Goal: Task Accomplishment & Management: Use online tool/utility

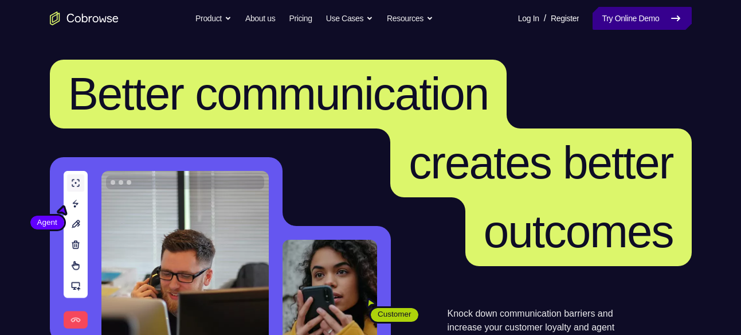
click at [646, 23] on link "Try Online Demo" at bounding box center [641, 18] width 99 height 23
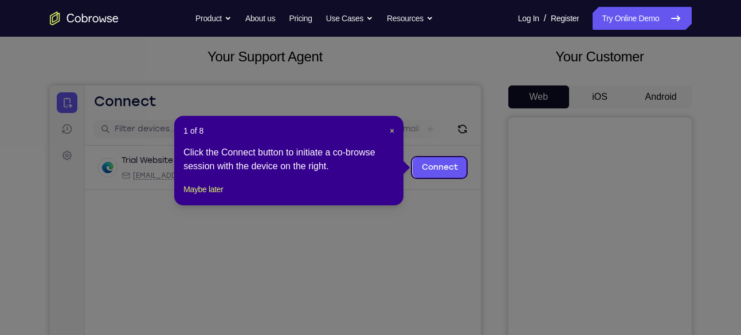
scroll to position [66, 0]
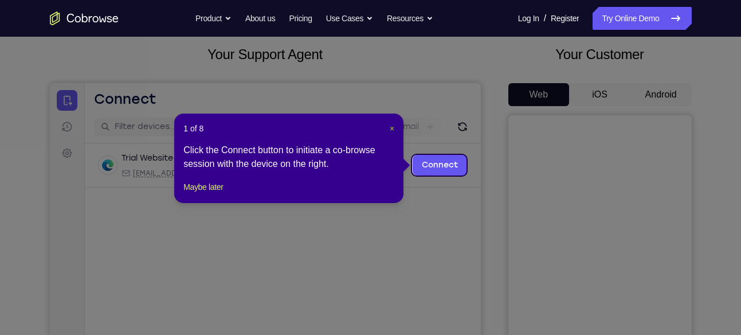
click at [393, 128] on span "×" at bounding box center [392, 128] width 5 height 9
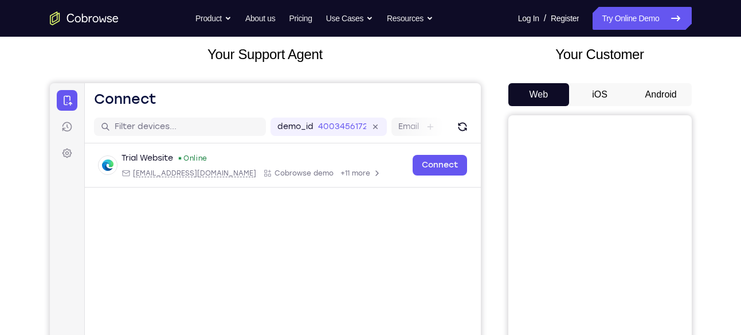
click at [649, 91] on button "Android" at bounding box center [660, 94] width 61 height 23
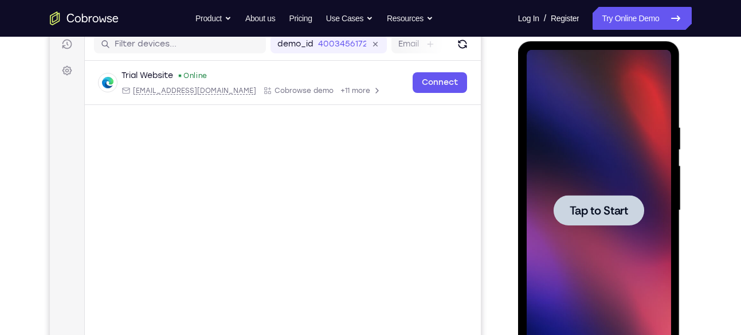
scroll to position [149, 0]
click at [604, 195] on div at bounding box center [598, 209] width 91 height 30
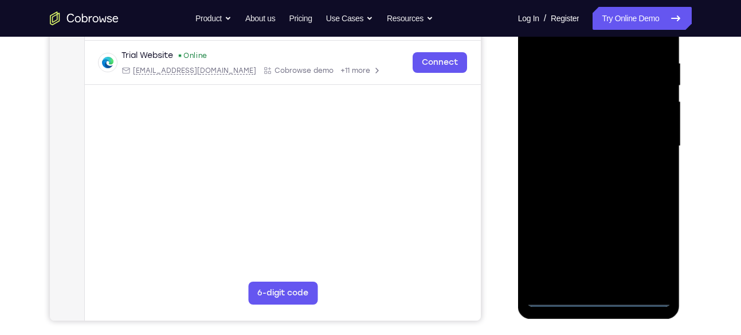
scroll to position [213, 0]
click at [600, 291] on div at bounding box center [599, 145] width 144 height 321
click at [595, 296] on div at bounding box center [599, 145] width 144 height 321
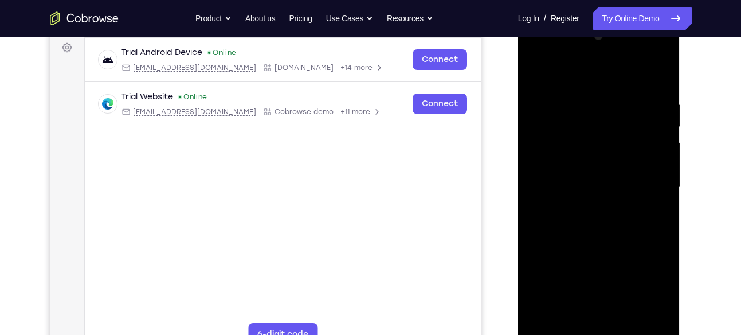
scroll to position [171, 0]
click at [650, 295] on div at bounding box center [599, 188] width 144 height 321
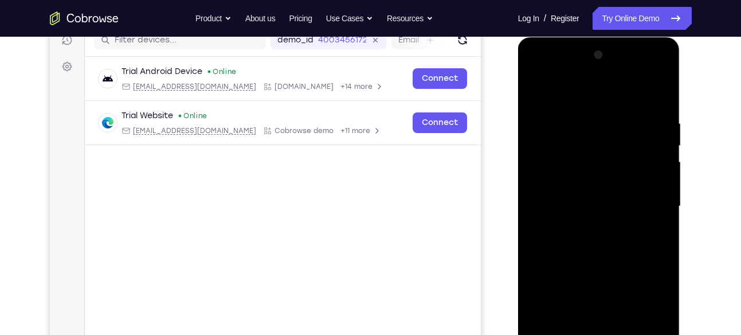
scroll to position [152, 0]
click at [609, 91] on div at bounding box center [599, 206] width 144 height 321
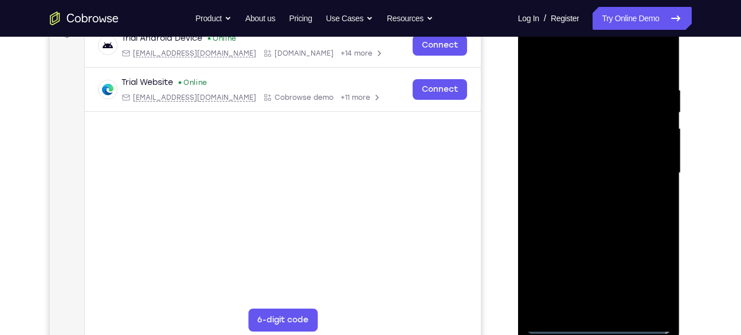
scroll to position [186, 0]
click at [646, 158] on div at bounding box center [599, 172] width 144 height 321
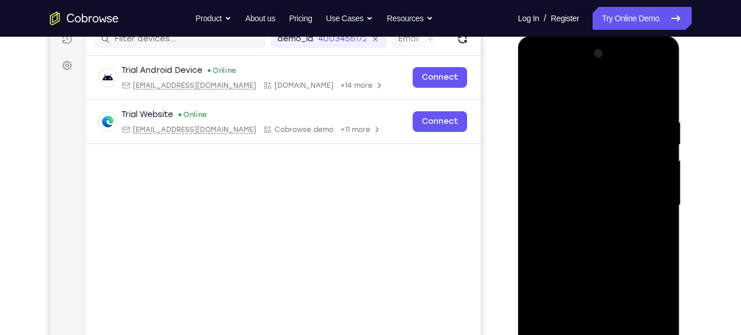
scroll to position [153, 0]
click at [582, 227] on div at bounding box center [599, 205] width 144 height 321
click at [563, 193] on div at bounding box center [599, 205] width 144 height 321
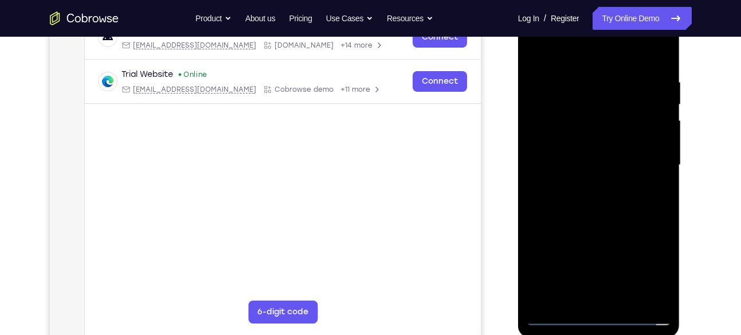
scroll to position [185, 0]
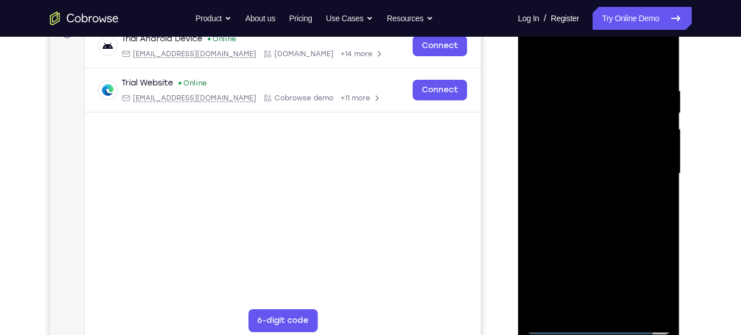
click at [580, 144] on div at bounding box center [599, 173] width 144 height 321
click at [595, 173] on div at bounding box center [599, 173] width 144 height 321
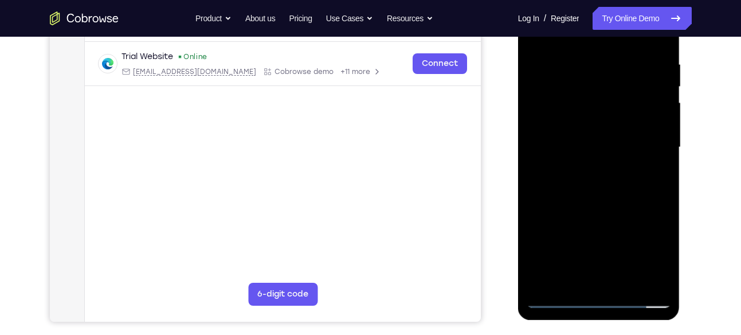
scroll to position [210, 0]
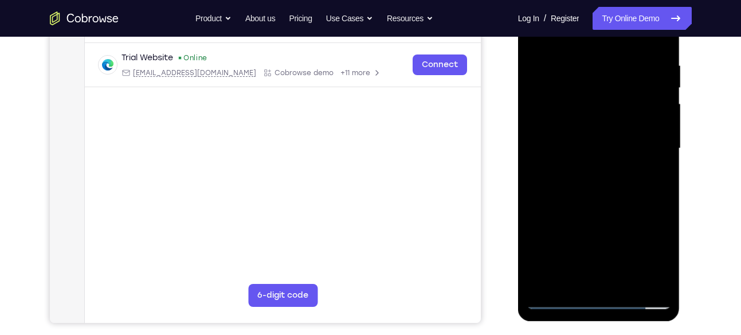
click at [603, 190] on div at bounding box center [599, 148] width 144 height 321
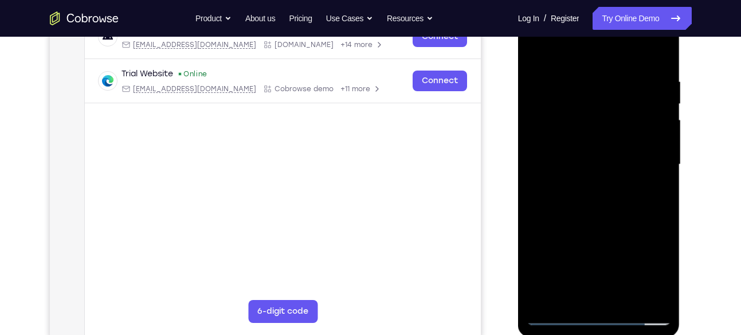
scroll to position [194, 0]
click at [601, 196] on div at bounding box center [599, 165] width 144 height 321
click at [598, 177] on div at bounding box center [599, 165] width 144 height 321
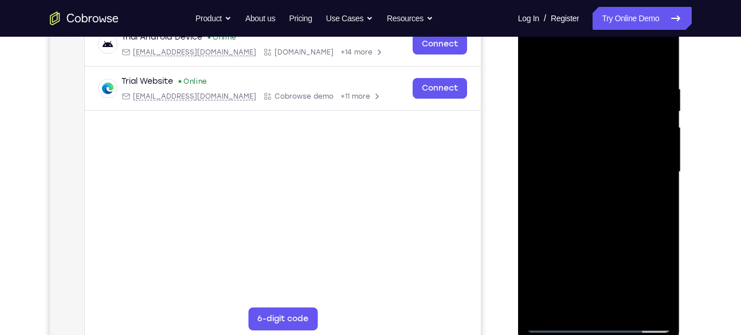
scroll to position [186, 0]
click at [658, 66] on div at bounding box center [599, 172] width 144 height 321
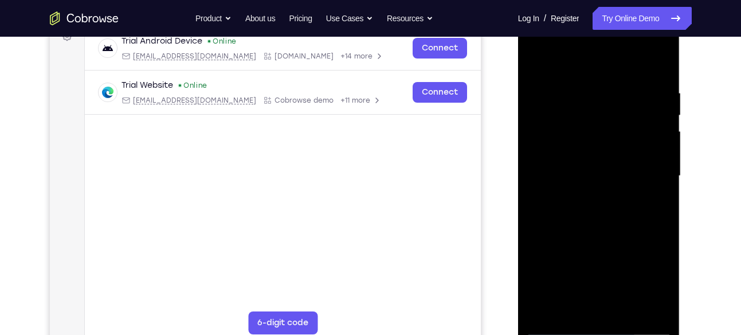
scroll to position [182, 0]
click at [661, 58] on div at bounding box center [599, 176] width 144 height 321
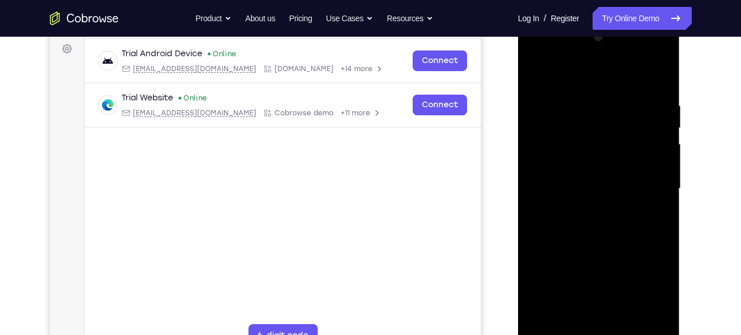
scroll to position [169, 0]
click at [535, 74] on div at bounding box center [599, 189] width 144 height 321
click at [578, 93] on div at bounding box center [599, 189] width 144 height 321
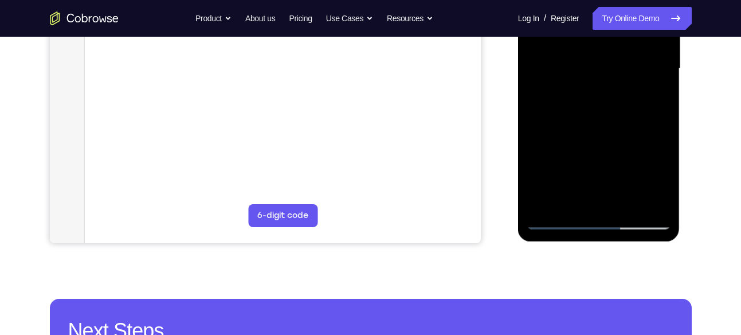
scroll to position [291, 0]
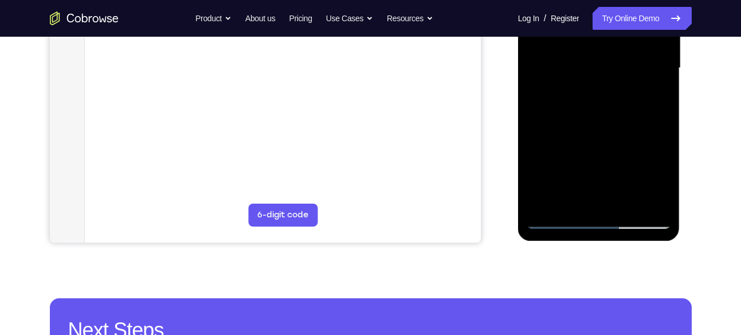
click at [641, 198] on div at bounding box center [599, 68] width 144 height 321
click at [597, 199] on div at bounding box center [599, 68] width 144 height 321
click at [539, 158] on div at bounding box center [599, 68] width 144 height 321
click at [602, 136] on div at bounding box center [599, 68] width 144 height 321
click at [552, 140] on div at bounding box center [599, 68] width 144 height 321
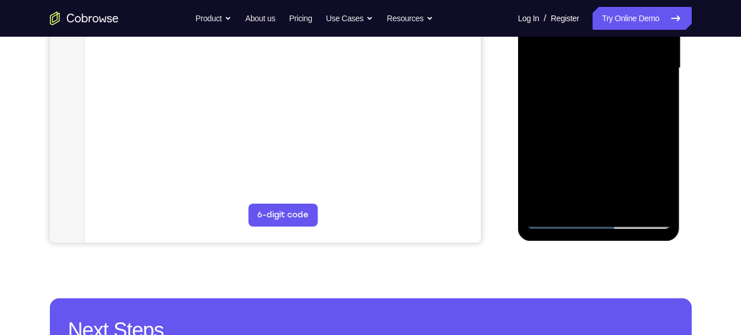
click at [541, 158] on div at bounding box center [599, 68] width 144 height 321
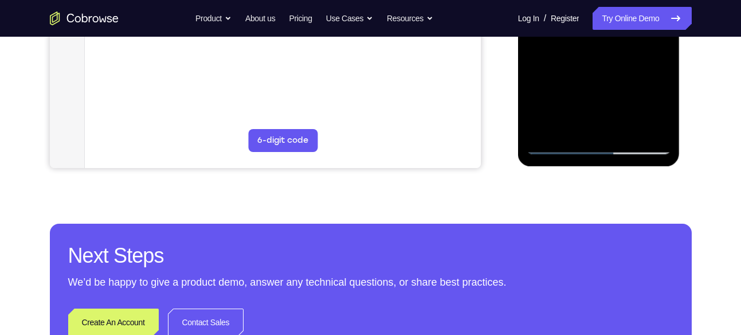
scroll to position [366, 0]
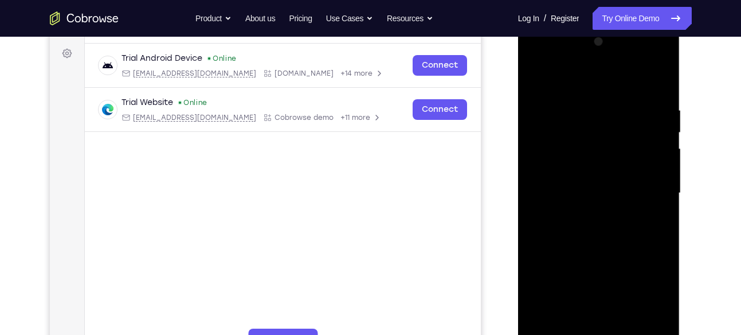
scroll to position [162, 0]
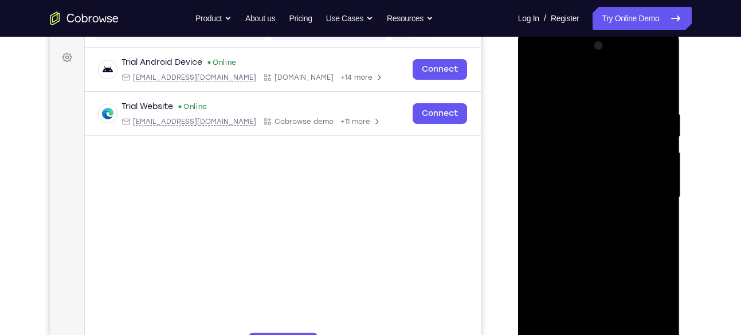
click at [644, 120] on div at bounding box center [599, 197] width 144 height 321
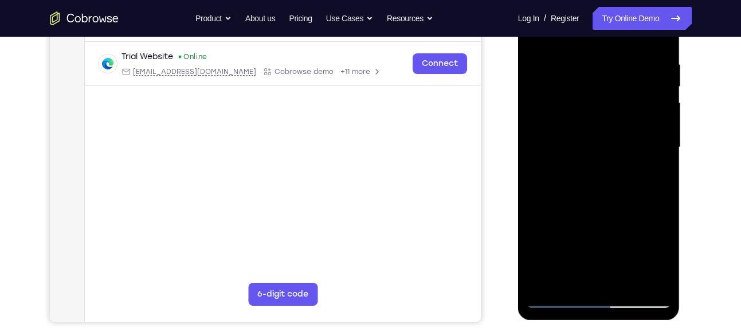
scroll to position [213, 0]
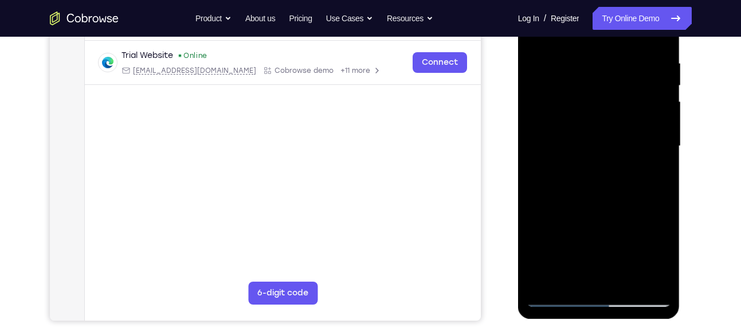
click at [623, 277] on div at bounding box center [599, 146] width 144 height 321
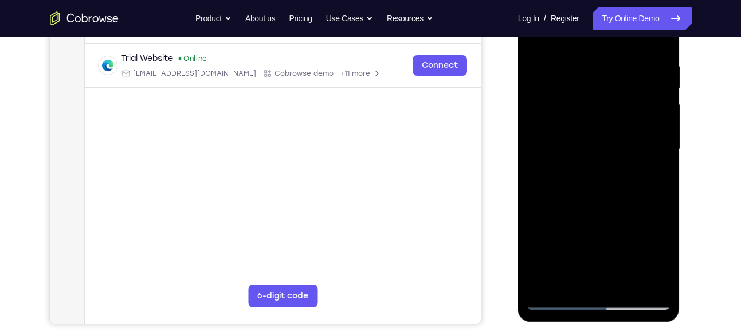
click at [651, 276] on div at bounding box center [599, 149] width 144 height 321
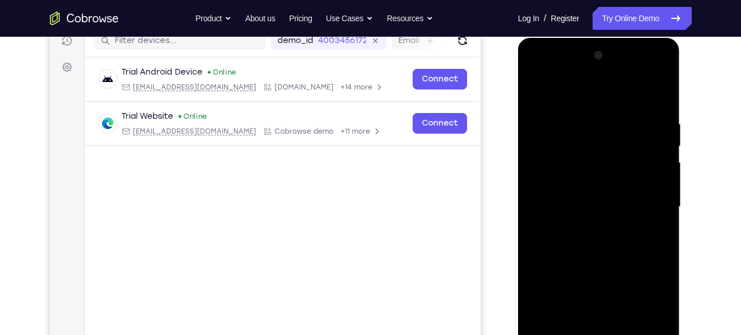
scroll to position [151, 0]
click at [658, 99] on div at bounding box center [599, 207] width 144 height 321
click at [621, 113] on div at bounding box center [599, 207] width 144 height 321
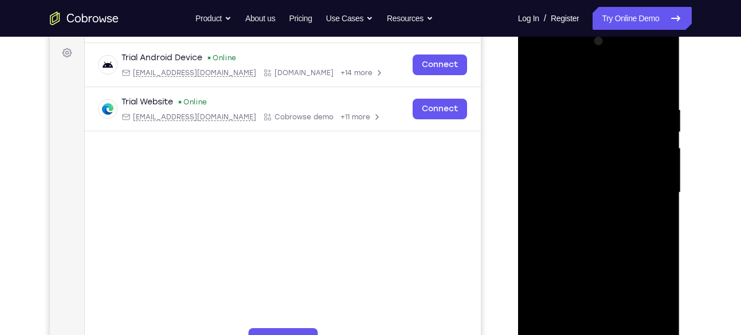
scroll to position [167, 0]
click at [663, 156] on div at bounding box center [599, 192] width 144 height 321
click at [662, 171] on div at bounding box center [599, 192] width 144 height 321
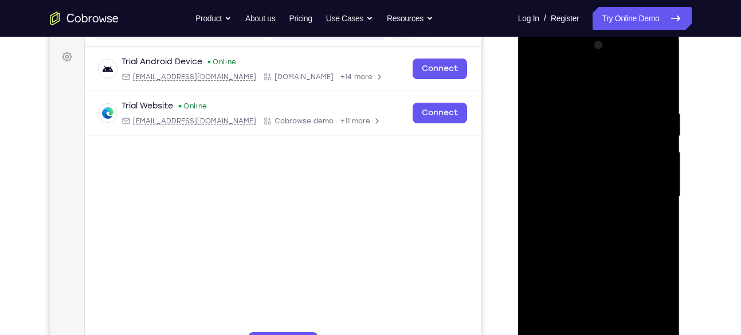
scroll to position [162, 0]
click at [661, 146] on div at bounding box center [599, 197] width 144 height 321
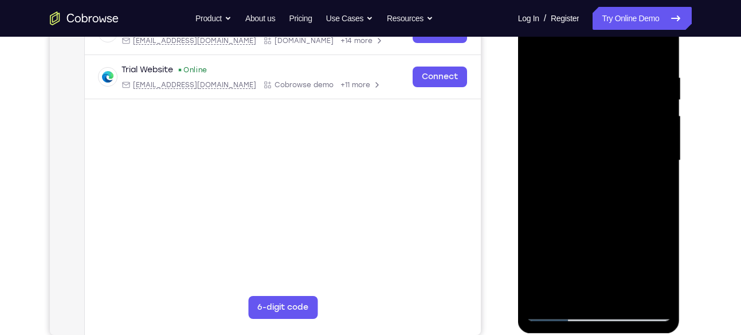
scroll to position [199, 0]
click at [661, 146] on div at bounding box center [599, 159] width 144 height 321
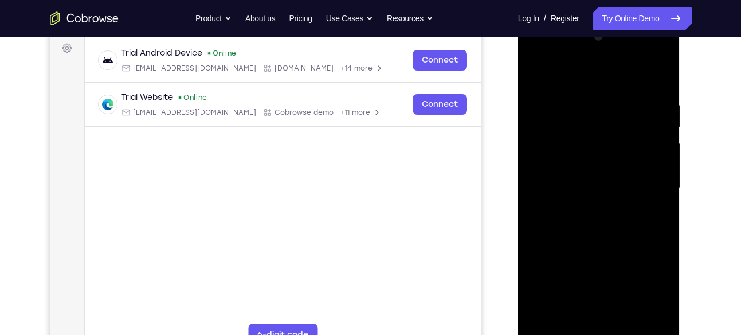
scroll to position [171, 0]
click at [661, 146] on div at bounding box center [599, 187] width 144 height 321
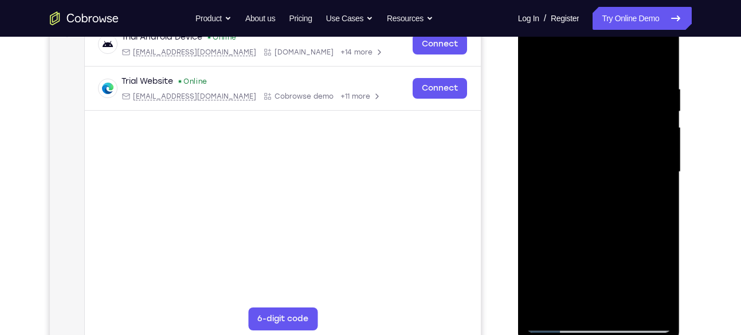
scroll to position [186, 0]
click at [541, 62] on div at bounding box center [599, 172] width 144 height 321
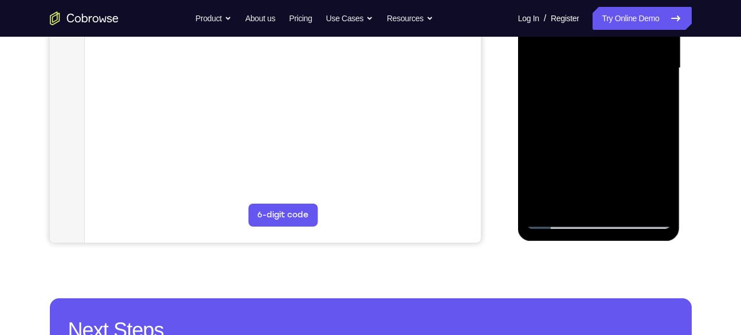
scroll to position [291, 0]
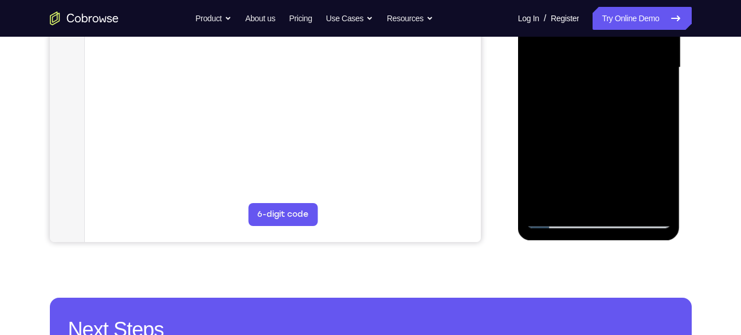
click at [552, 139] on div at bounding box center [599, 67] width 144 height 321
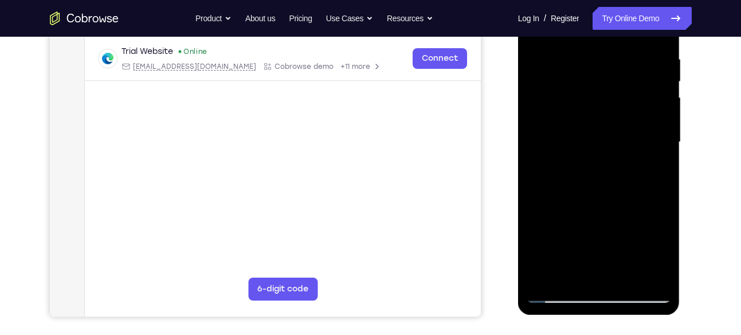
scroll to position [216, 0]
click at [662, 226] on div at bounding box center [599, 142] width 144 height 321
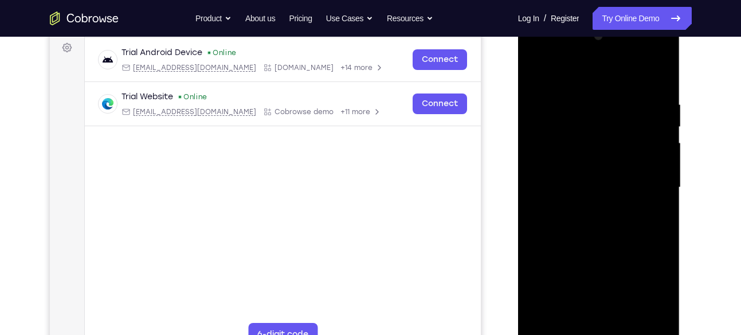
scroll to position [171, 0]
click at [536, 71] on div at bounding box center [599, 188] width 144 height 321
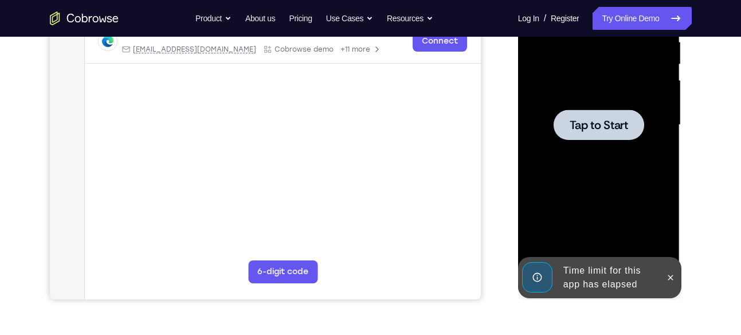
scroll to position [233, 0]
click at [599, 120] on span "Tap to Start" at bounding box center [599, 125] width 58 height 11
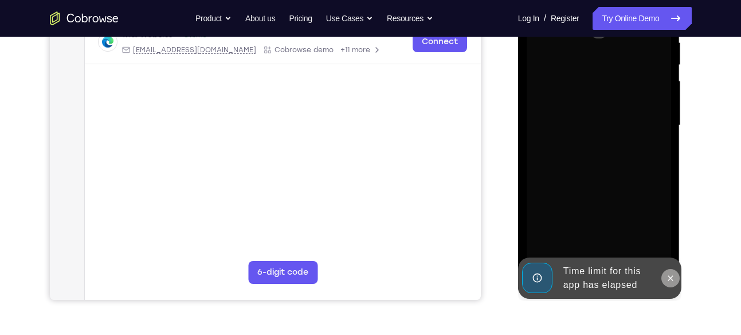
click at [670, 278] on icon at bounding box center [670, 277] width 5 height 5
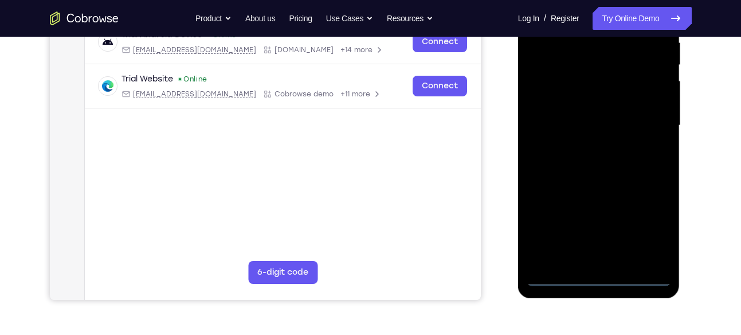
click at [595, 277] on div at bounding box center [599, 125] width 144 height 321
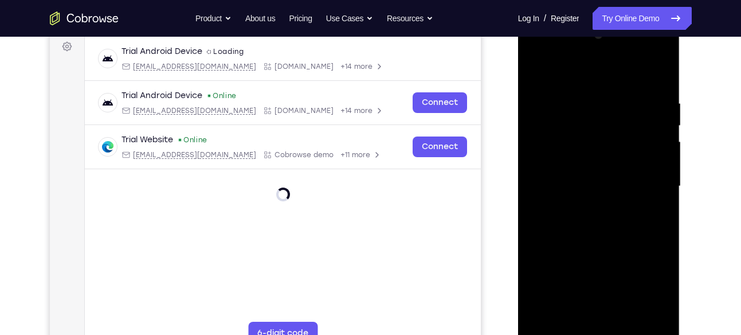
scroll to position [163, 0]
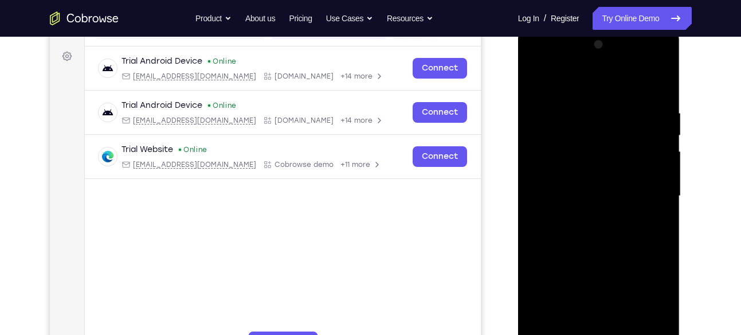
click at [649, 300] on div at bounding box center [599, 196] width 144 height 321
click at [598, 92] on div at bounding box center [599, 196] width 144 height 321
click at [642, 186] on div at bounding box center [599, 196] width 144 height 321
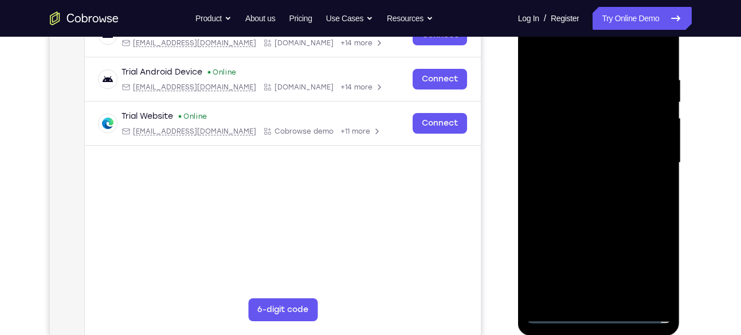
click at [586, 295] on div at bounding box center [599, 162] width 144 height 321
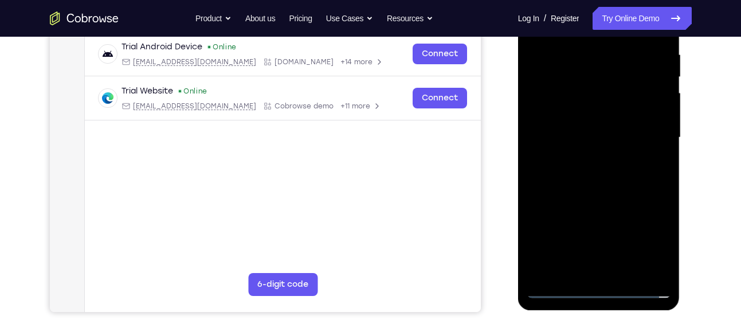
scroll to position [222, 0]
click at [558, 282] on div at bounding box center [599, 137] width 144 height 321
click at [553, 284] on div at bounding box center [599, 137] width 144 height 321
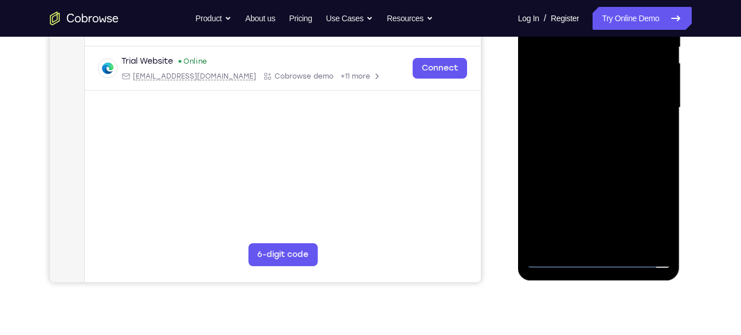
scroll to position [251, 0]
click at [558, 256] on div at bounding box center [599, 107] width 144 height 321
click at [651, 197] on div at bounding box center [599, 107] width 144 height 321
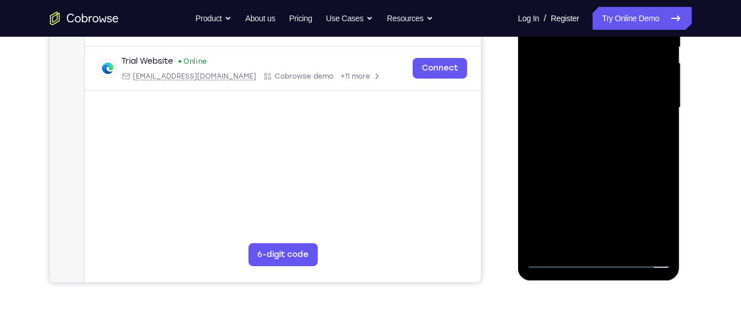
click at [645, 205] on div at bounding box center [599, 107] width 144 height 321
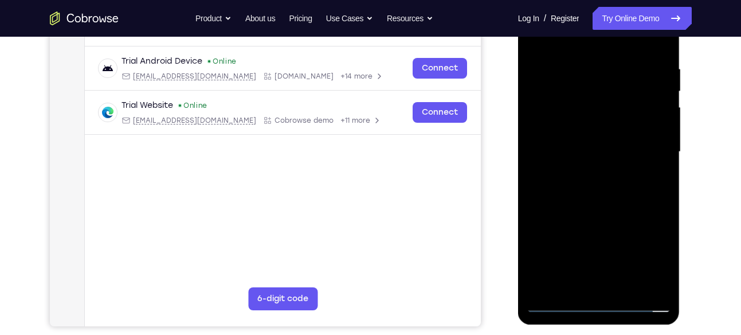
scroll to position [206, 0]
click at [552, 119] on div at bounding box center [599, 152] width 144 height 321
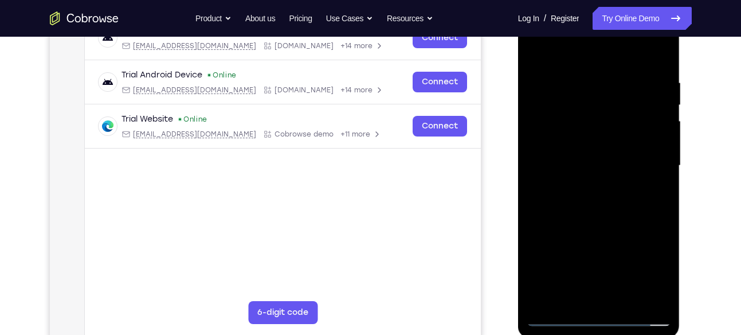
scroll to position [193, 0]
click at [607, 298] on div at bounding box center [599, 166] width 144 height 321
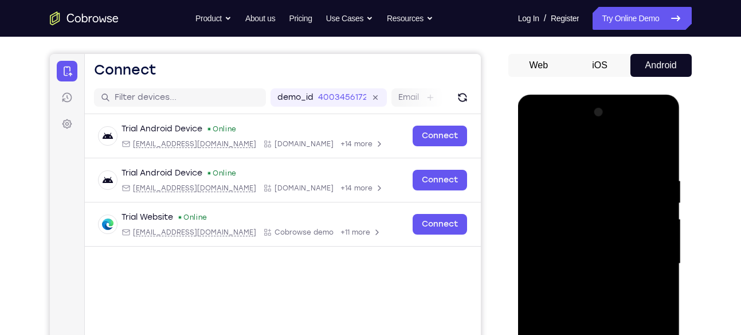
scroll to position [96, 0]
click at [553, 244] on div at bounding box center [599, 263] width 144 height 321
click at [650, 214] on div at bounding box center [599, 263] width 144 height 321
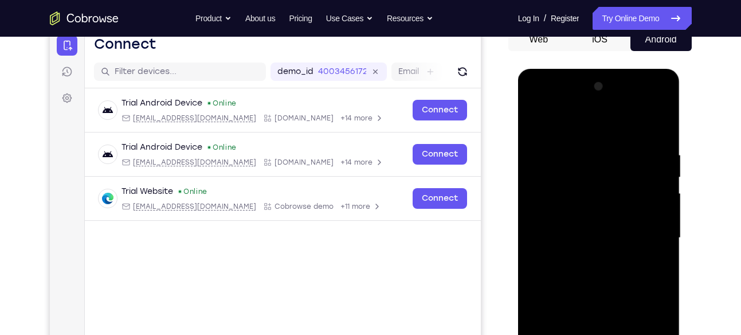
scroll to position [121, 0]
click at [579, 187] on div at bounding box center [599, 237] width 144 height 321
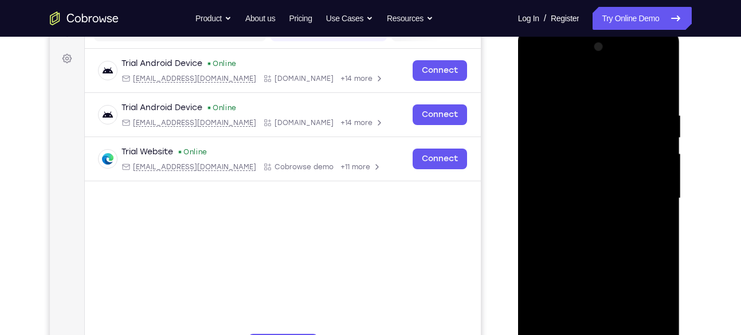
scroll to position [161, 0]
click at [644, 308] on div at bounding box center [599, 197] width 144 height 321
click at [646, 260] on div at bounding box center [599, 197] width 144 height 321
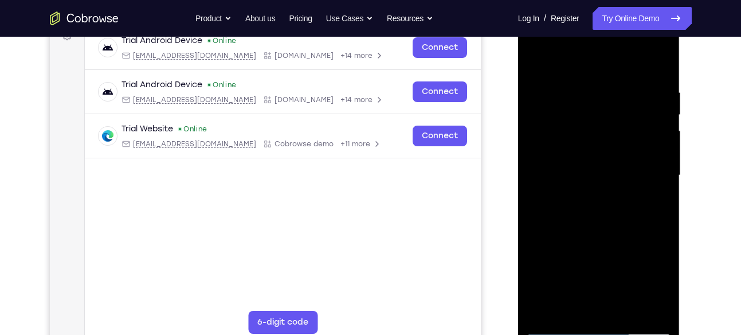
scroll to position [184, 0]
click at [542, 262] on div at bounding box center [599, 174] width 144 height 321
click at [639, 285] on div at bounding box center [599, 174] width 144 height 321
click at [558, 244] on div at bounding box center [599, 174] width 144 height 321
click at [572, 266] on div at bounding box center [599, 174] width 144 height 321
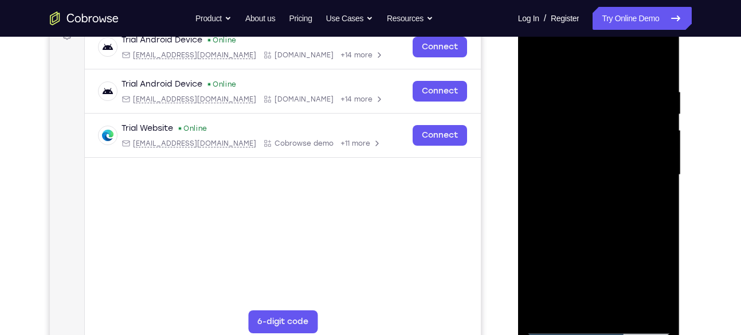
click at [624, 285] on div at bounding box center [599, 174] width 144 height 321
click at [567, 266] on div at bounding box center [599, 174] width 144 height 321
click at [608, 245] on div at bounding box center [599, 174] width 144 height 321
click at [560, 153] on div at bounding box center [599, 174] width 144 height 321
click at [558, 241] on div at bounding box center [599, 174] width 144 height 321
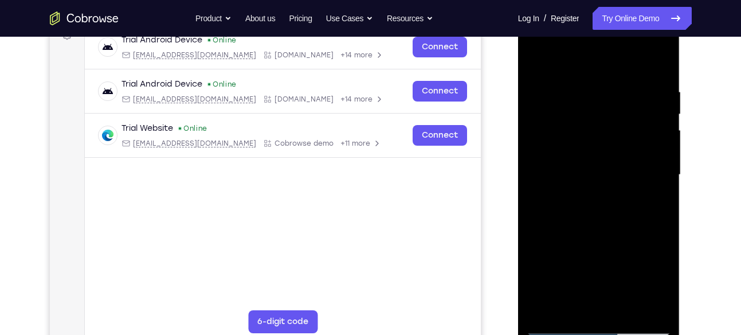
click at [555, 262] on div at bounding box center [599, 174] width 144 height 321
click at [573, 242] on div at bounding box center [599, 174] width 144 height 321
click at [537, 257] on div at bounding box center [599, 174] width 144 height 321
click at [541, 261] on div at bounding box center [599, 174] width 144 height 321
click at [588, 178] on div at bounding box center [599, 174] width 144 height 321
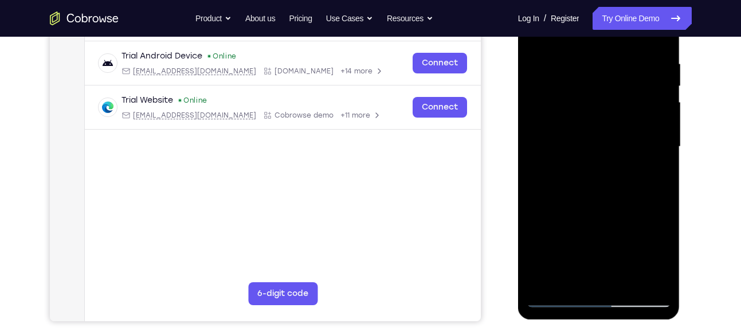
scroll to position [211, 0]
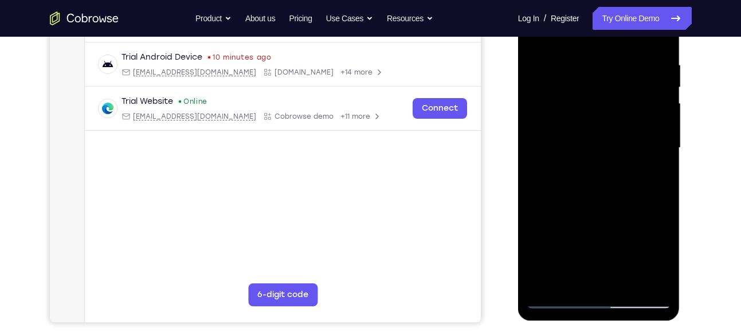
click at [598, 183] on div at bounding box center [599, 147] width 144 height 321
click at [605, 182] on div at bounding box center [599, 147] width 144 height 321
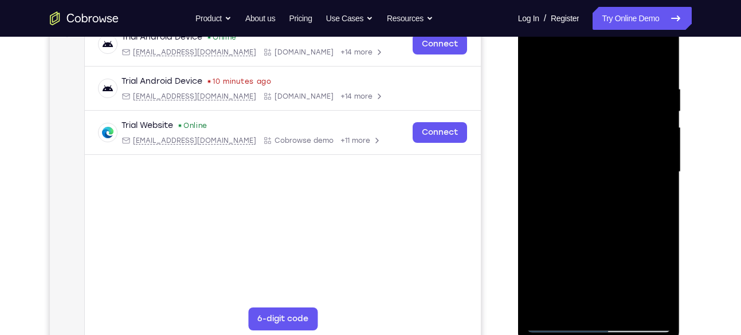
scroll to position [186, 0]
click at [655, 70] on div at bounding box center [599, 172] width 144 height 321
click at [580, 89] on div at bounding box center [599, 172] width 144 height 321
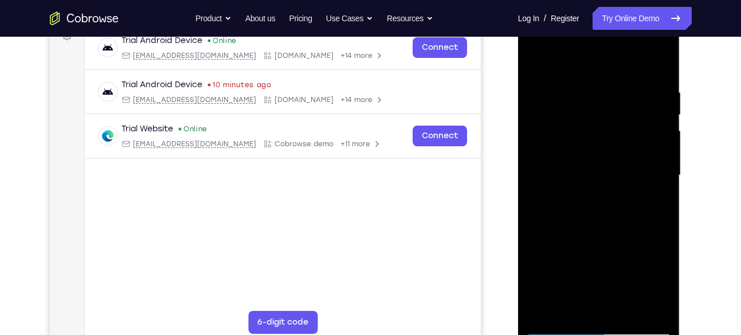
scroll to position [183, 0]
click at [641, 305] on div at bounding box center [599, 175] width 144 height 321
click at [657, 155] on div at bounding box center [599, 175] width 144 height 321
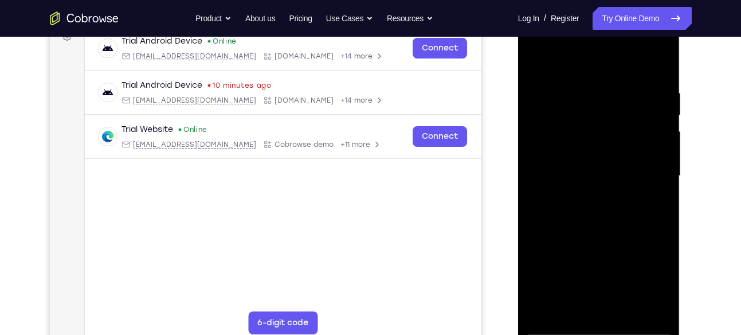
click at [640, 304] on div at bounding box center [599, 175] width 144 height 321
click at [649, 207] on div at bounding box center [599, 175] width 144 height 321
click at [643, 306] on div at bounding box center [599, 175] width 144 height 321
click at [653, 245] on div at bounding box center [599, 175] width 144 height 321
click at [655, 66] on div at bounding box center [599, 175] width 144 height 321
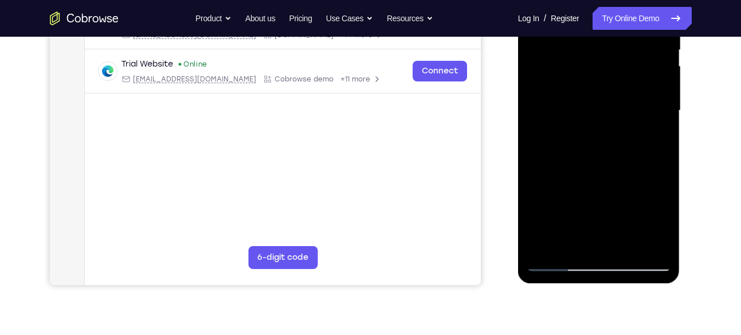
scroll to position [242, 0]
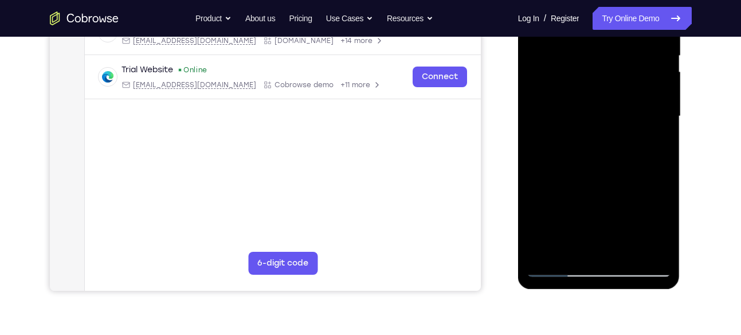
click at [625, 248] on div at bounding box center [599, 116] width 144 height 321
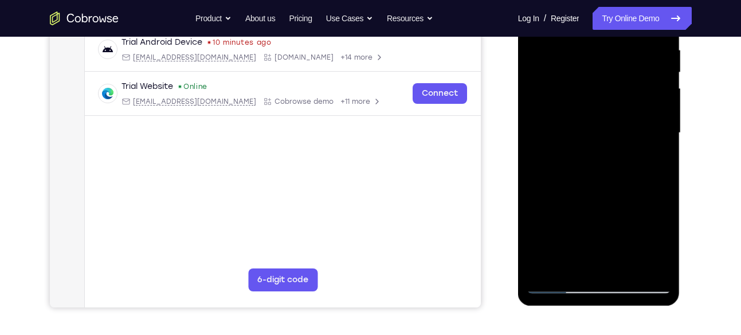
scroll to position [225, 0]
click at [611, 194] on div at bounding box center [599, 133] width 144 height 321
click at [618, 119] on div at bounding box center [599, 133] width 144 height 321
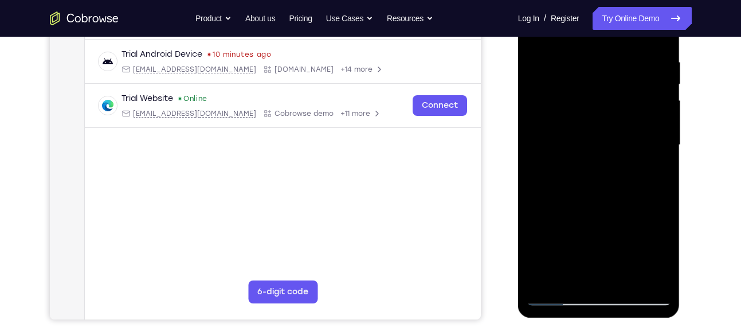
scroll to position [196, 0]
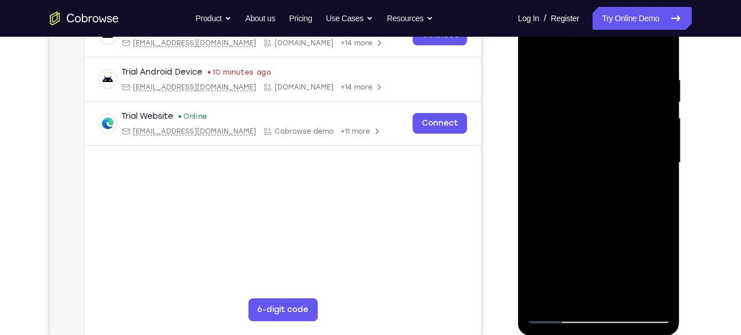
click at [531, 51] on div at bounding box center [599, 162] width 144 height 321
click at [541, 78] on div at bounding box center [599, 162] width 144 height 321
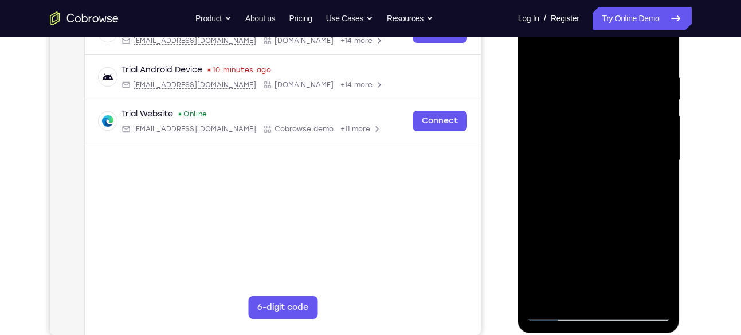
scroll to position [198, 0]
click at [592, 89] on div at bounding box center [599, 161] width 144 height 321
click at [535, 51] on div at bounding box center [599, 161] width 144 height 321
click at [536, 41] on div at bounding box center [599, 161] width 144 height 321
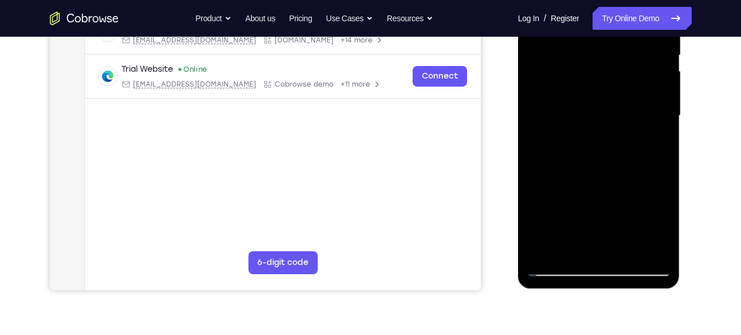
scroll to position [242, 0]
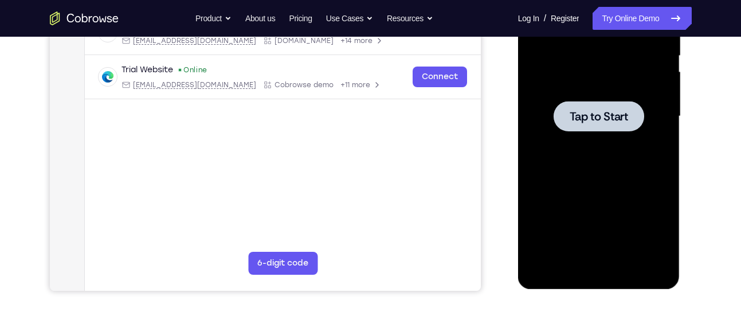
click at [583, 98] on div at bounding box center [599, 116] width 144 height 321
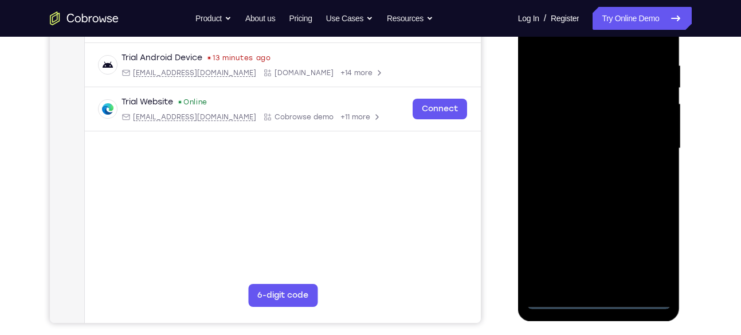
scroll to position [211, 0]
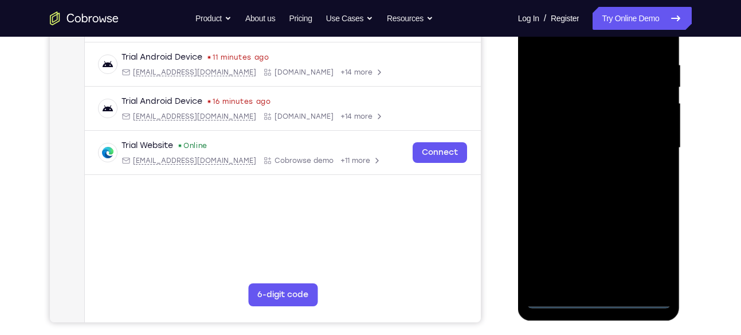
click at [602, 299] on div at bounding box center [599, 147] width 144 height 321
click at [596, 295] on div at bounding box center [599, 147] width 144 height 321
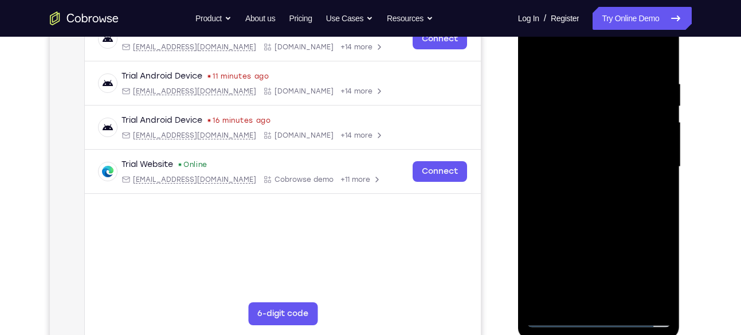
scroll to position [243, 0]
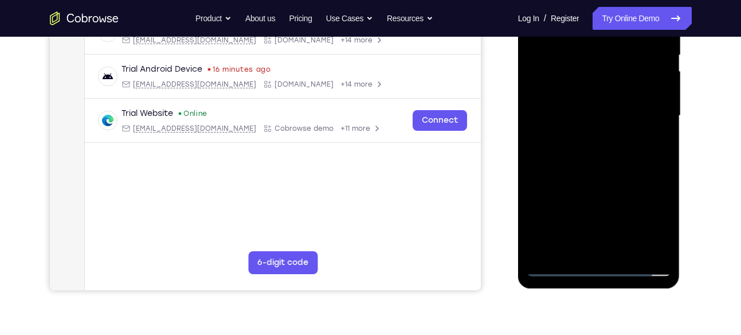
click at [601, 268] on div at bounding box center [599, 115] width 144 height 321
click at [650, 222] on div at bounding box center [599, 115] width 144 height 321
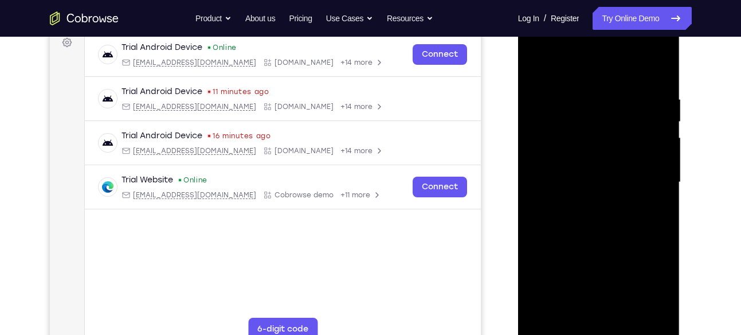
scroll to position [175, 0]
click at [576, 73] on div at bounding box center [599, 183] width 144 height 321
click at [649, 172] on div at bounding box center [599, 183] width 144 height 321
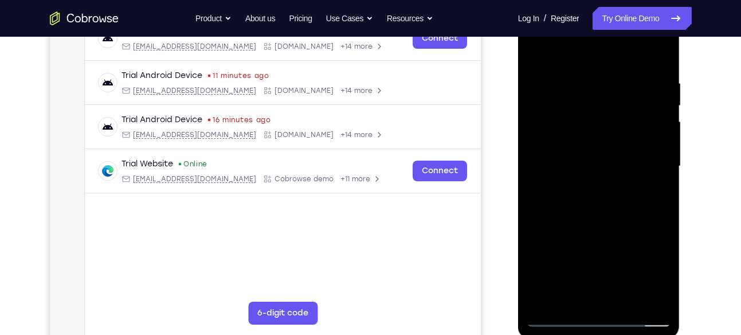
scroll to position [194, 0]
click at [604, 299] on div at bounding box center [599, 165] width 144 height 321
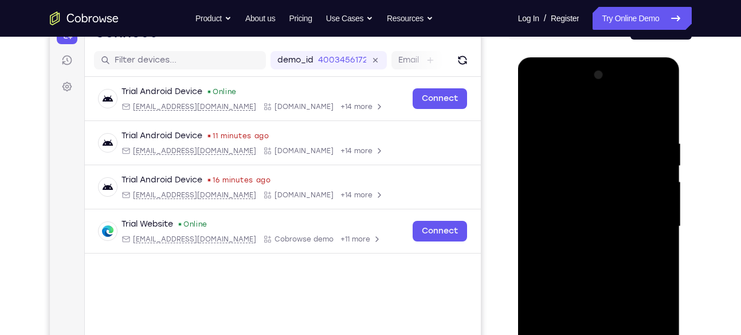
scroll to position [132, 0]
click at [648, 91] on div at bounding box center [599, 226] width 144 height 321
click at [661, 116] on div at bounding box center [599, 226] width 144 height 321
click at [534, 95] on div at bounding box center [599, 226] width 144 height 321
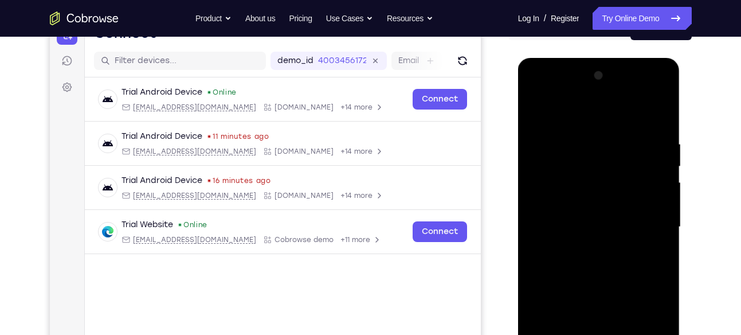
click at [553, 189] on div at bounding box center [599, 226] width 144 height 321
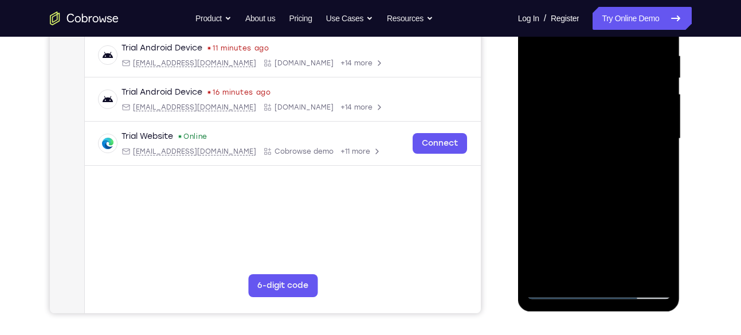
scroll to position [221, 0]
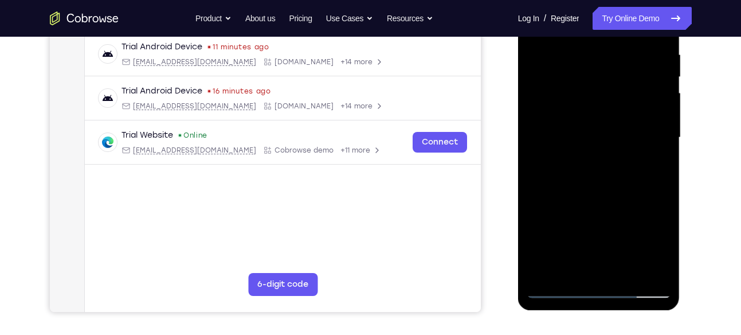
click at [586, 272] on div at bounding box center [599, 137] width 144 height 321
click at [570, 124] on div at bounding box center [599, 137] width 144 height 321
click at [643, 248] on div at bounding box center [599, 137] width 144 height 321
click at [647, 202] on div at bounding box center [599, 137] width 144 height 321
click at [537, 226] on div at bounding box center [599, 137] width 144 height 321
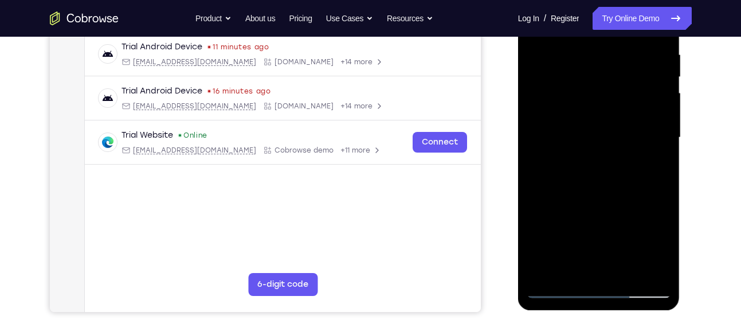
click at [645, 244] on div at bounding box center [599, 137] width 144 height 321
click at [559, 203] on div at bounding box center [599, 137] width 144 height 321
click at [570, 226] on div at bounding box center [599, 137] width 144 height 321
click at [623, 245] on div at bounding box center [599, 137] width 144 height 321
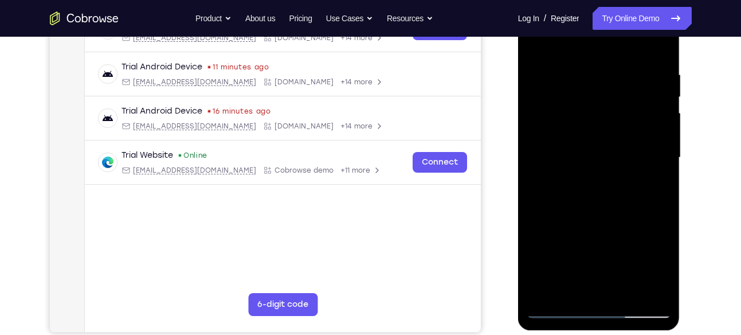
scroll to position [202, 0]
click at [573, 242] on div at bounding box center [599, 157] width 144 height 321
click at [599, 228] on div at bounding box center [599, 157] width 144 height 321
click at [551, 127] on div at bounding box center [599, 157] width 144 height 321
click at [560, 221] on div at bounding box center [599, 157] width 144 height 321
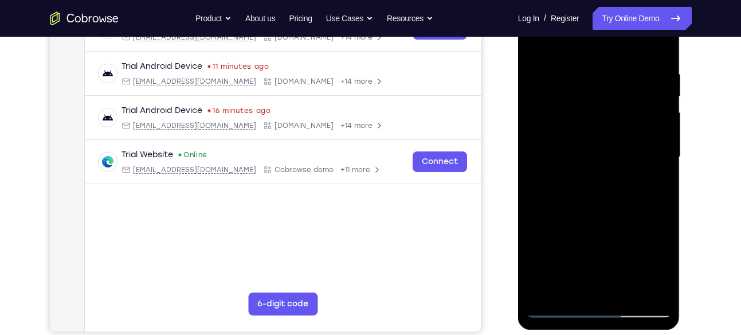
click at [555, 248] on div at bounding box center [599, 157] width 144 height 321
click at [540, 245] on div at bounding box center [599, 157] width 144 height 321
click at [540, 244] on div at bounding box center [599, 157] width 144 height 321
click at [583, 157] on div at bounding box center [599, 157] width 144 height 321
click at [600, 189] on div at bounding box center [599, 157] width 144 height 321
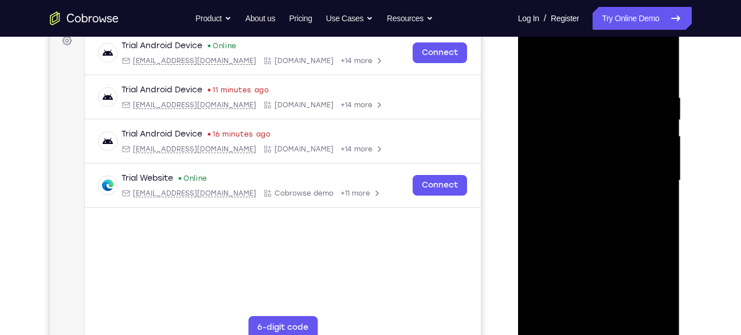
scroll to position [173, 0]
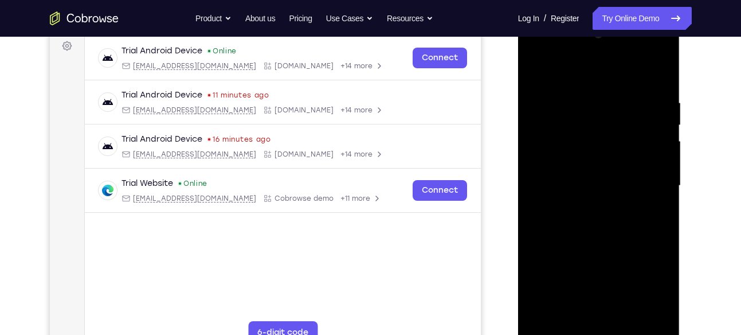
click at [654, 198] on div at bounding box center [599, 185] width 144 height 321
click at [553, 166] on div at bounding box center [599, 185] width 144 height 321
click at [572, 254] on div at bounding box center [599, 185] width 144 height 321
click at [577, 181] on div at bounding box center [599, 185] width 144 height 321
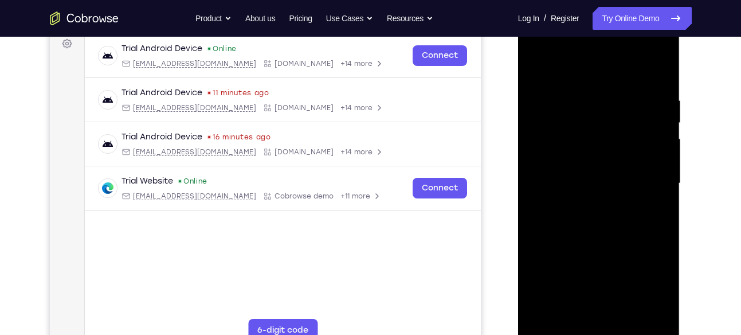
scroll to position [175, 0]
click at [656, 80] on div at bounding box center [599, 183] width 144 height 321
click at [656, 87] on div at bounding box center [599, 183] width 144 height 321
click at [580, 91] on div at bounding box center [599, 183] width 144 height 321
click at [657, 66] on div at bounding box center [599, 183] width 144 height 321
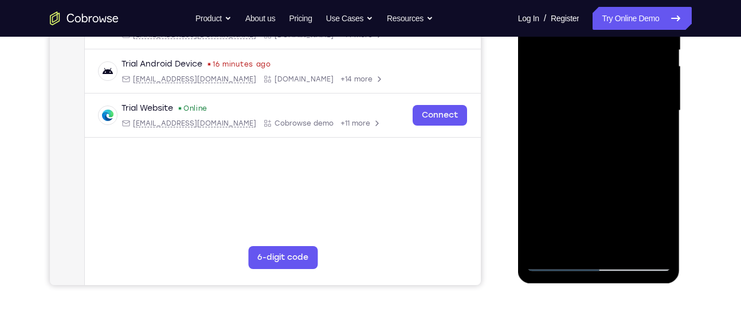
scroll to position [249, 0]
click at [653, 245] on div at bounding box center [599, 110] width 144 height 321
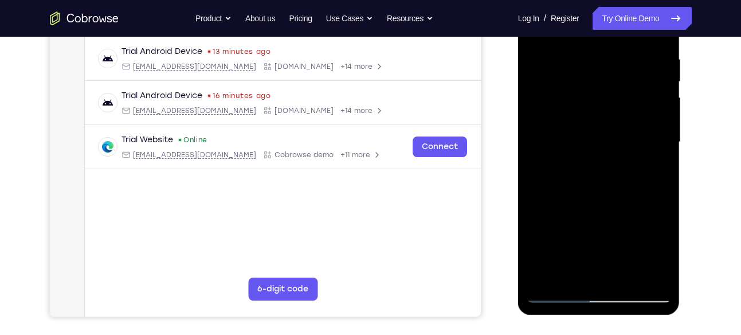
scroll to position [151, 0]
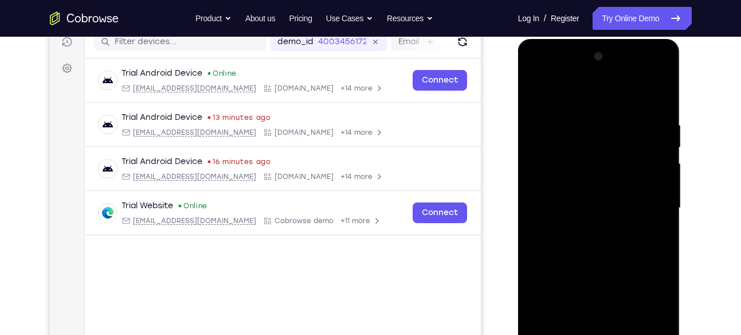
click at [622, 130] on div at bounding box center [599, 208] width 144 height 321
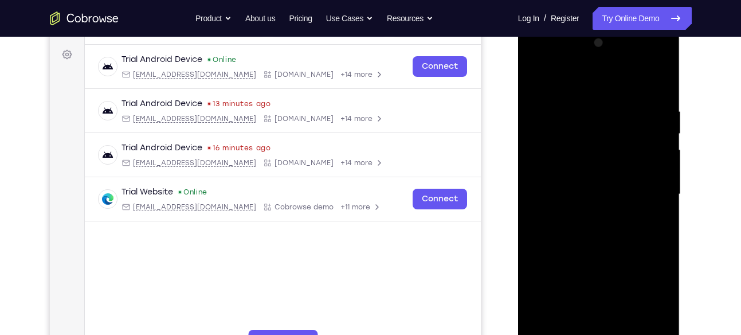
scroll to position [165, 0]
click at [556, 187] on div at bounding box center [599, 193] width 144 height 321
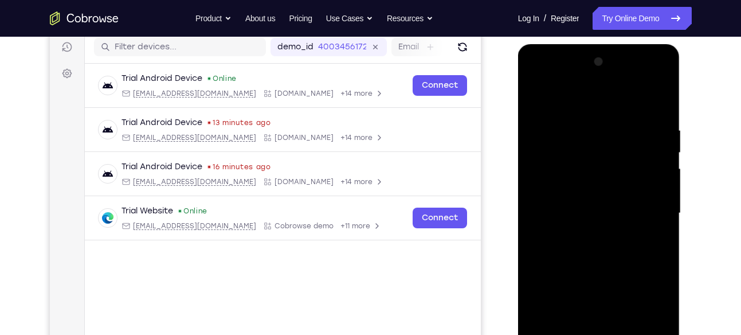
click at [666, 66] on div at bounding box center [599, 213] width 144 height 321
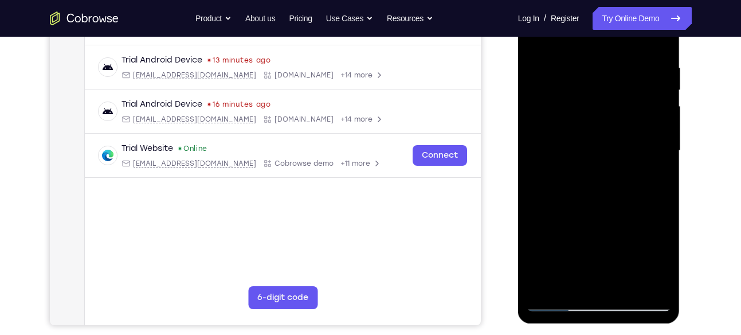
scroll to position [209, 0]
click at [567, 223] on div at bounding box center [599, 150] width 144 height 321
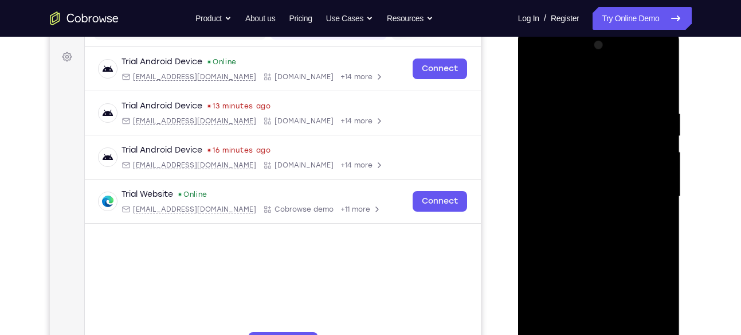
scroll to position [156, 0]
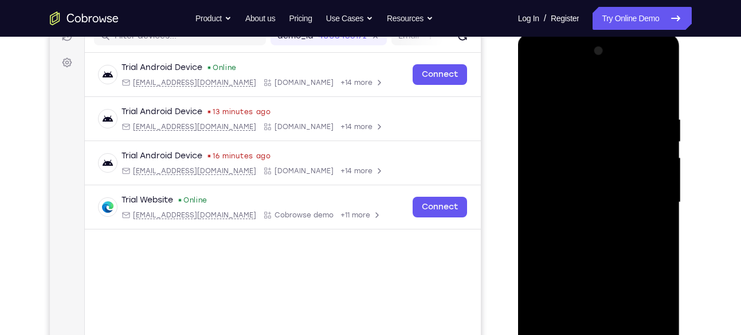
click at [661, 58] on div at bounding box center [599, 202] width 144 height 321
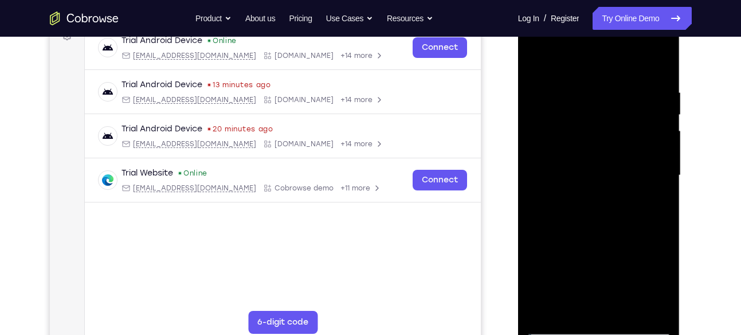
scroll to position [182, 0]
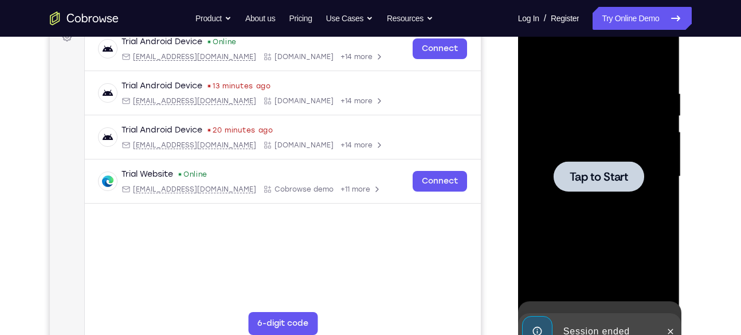
click at [556, 7] on div "Tap to Start" at bounding box center [599, 7] width 162 height 0
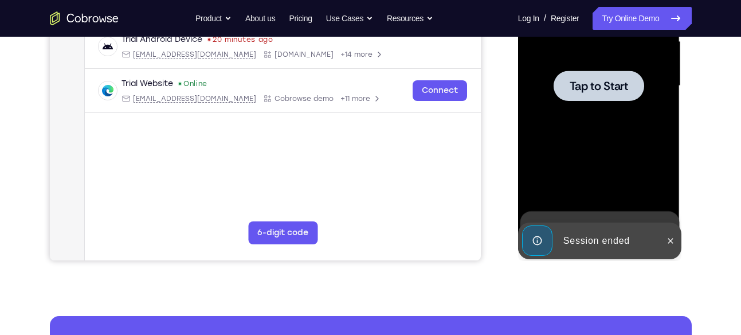
scroll to position [273, 0]
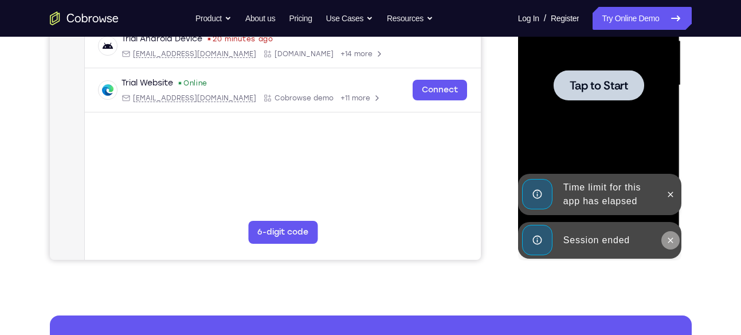
click at [668, 240] on icon at bounding box center [670, 239] width 9 height 9
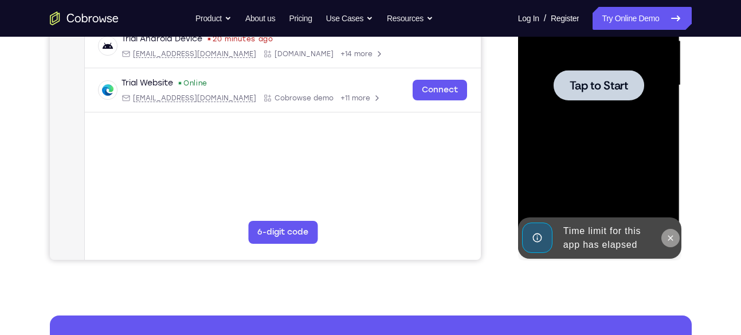
click at [668, 237] on icon at bounding box center [670, 237] width 9 height 9
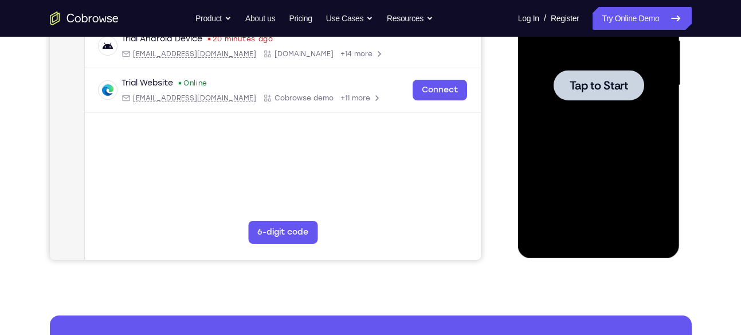
click at [602, 93] on div at bounding box center [598, 85] width 91 height 30
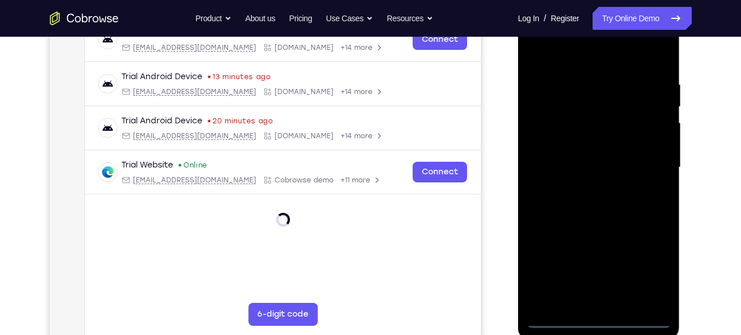
scroll to position [192, 0]
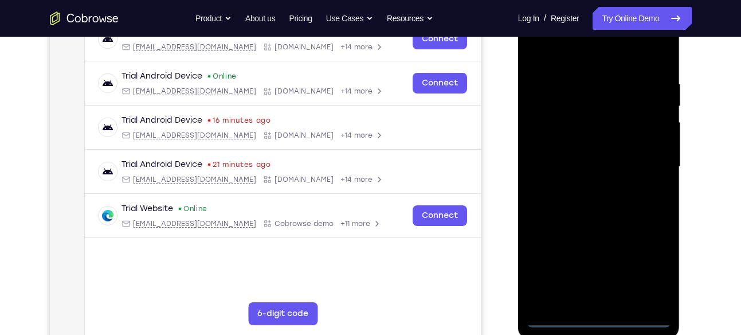
click at [601, 319] on div at bounding box center [599, 166] width 144 height 321
click at [652, 266] on div at bounding box center [599, 166] width 144 height 321
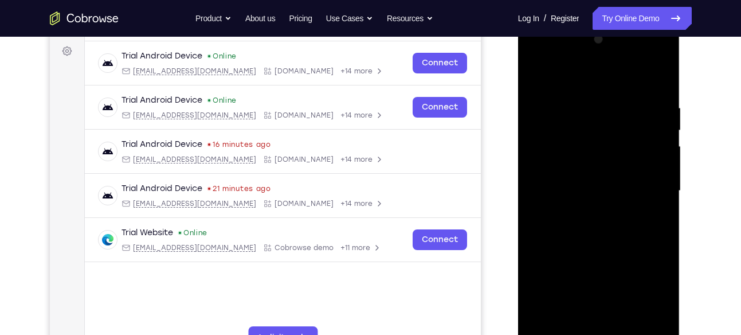
scroll to position [167, 0]
click at [580, 84] on div at bounding box center [599, 191] width 144 height 321
click at [650, 182] on div at bounding box center [599, 191] width 144 height 321
click at [587, 213] on div at bounding box center [599, 191] width 144 height 321
click at [556, 182] on div at bounding box center [599, 191] width 144 height 321
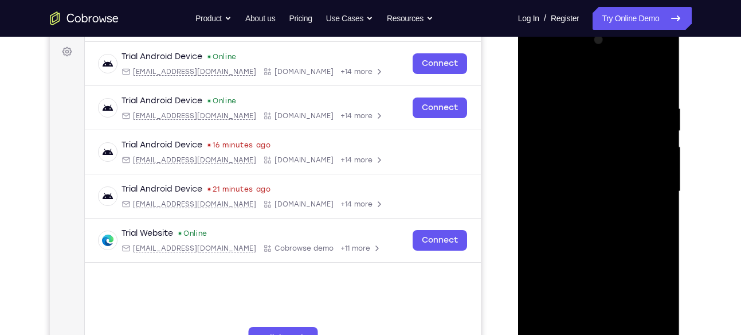
click at [642, 305] on div at bounding box center [599, 191] width 144 height 321
click at [649, 258] on div at bounding box center [599, 191] width 144 height 321
click at [543, 278] on div at bounding box center [599, 191] width 144 height 321
click at [638, 300] on div at bounding box center [599, 191] width 144 height 321
click at [559, 256] on div at bounding box center [599, 191] width 144 height 321
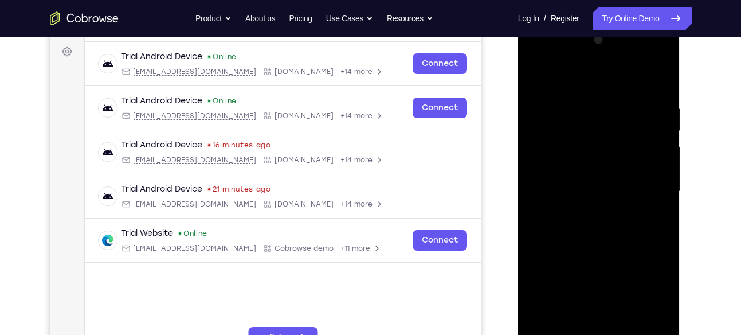
click at [569, 278] on div at bounding box center [599, 191] width 144 height 321
click at [630, 303] on div at bounding box center [599, 191] width 144 height 321
click at [572, 282] on div at bounding box center [599, 191] width 144 height 321
click at [600, 259] on div at bounding box center [599, 191] width 144 height 321
click at [562, 171] on div at bounding box center [599, 191] width 144 height 321
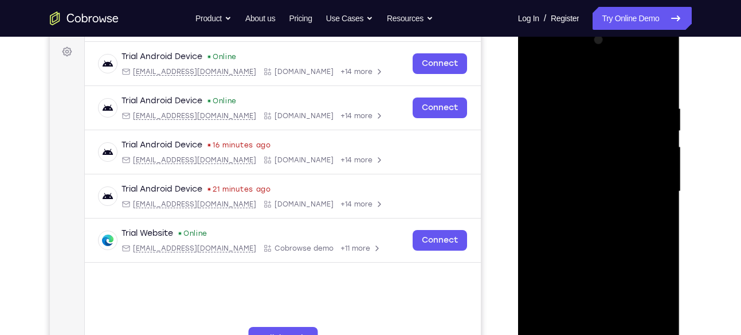
click at [558, 261] on div at bounding box center [599, 191] width 144 height 321
click at [579, 257] on div at bounding box center [599, 191] width 144 height 321
click at [539, 277] on div at bounding box center [599, 191] width 144 height 321
click at [545, 277] on div at bounding box center [599, 191] width 144 height 321
click at [594, 184] on div at bounding box center [599, 191] width 144 height 321
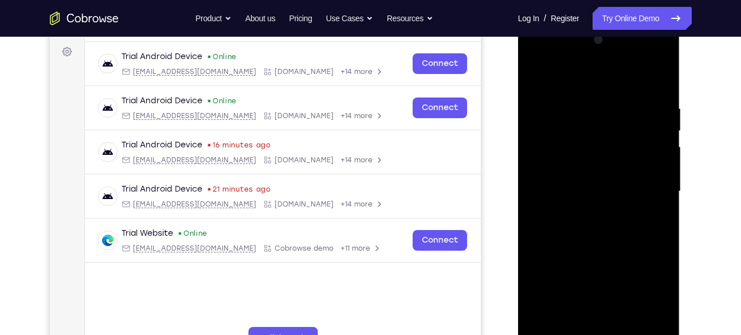
click at [583, 218] on div at bounding box center [599, 191] width 144 height 321
click at [658, 209] on div at bounding box center [599, 191] width 144 height 321
click at [547, 172] on div at bounding box center [599, 191] width 144 height 321
click at [548, 171] on div at bounding box center [599, 191] width 144 height 321
click at [557, 286] on div at bounding box center [599, 191] width 144 height 321
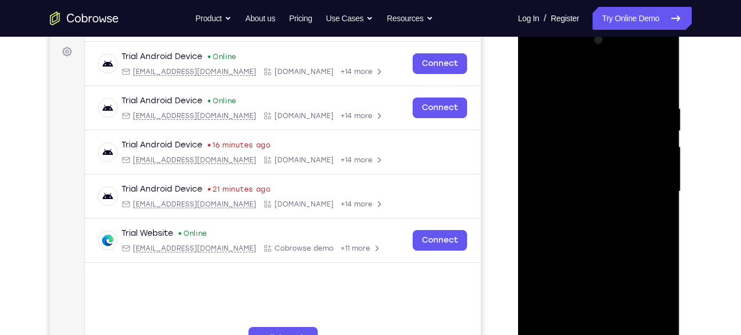
click at [560, 187] on div at bounding box center [599, 191] width 144 height 321
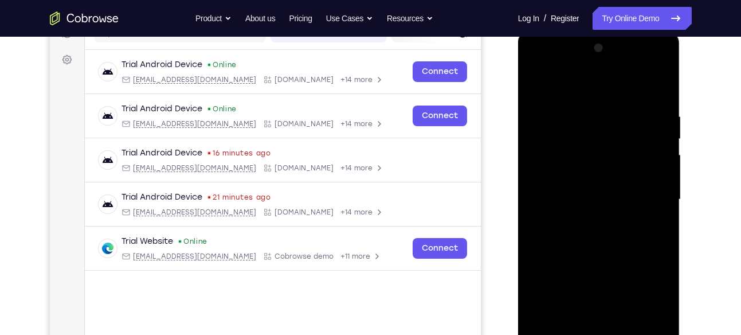
scroll to position [159, 0]
click at [660, 105] on div at bounding box center [599, 200] width 144 height 321
click at [583, 118] on div at bounding box center [599, 200] width 144 height 321
click at [639, 327] on div at bounding box center [599, 200] width 144 height 321
click at [656, 232] on div at bounding box center [599, 200] width 144 height 321
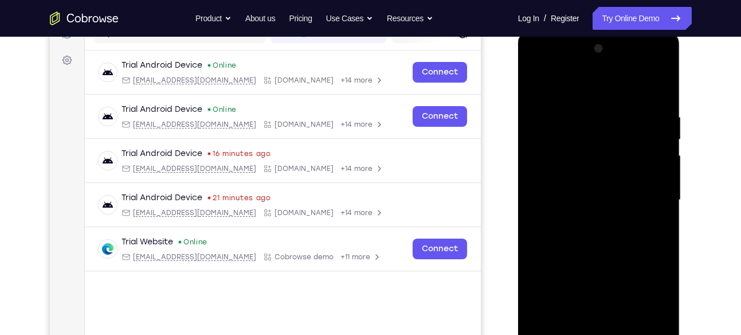
click at [656, 232] on div at bounding box center [599, 200] width 144 height 321
click at [538, 227] on div at bounding box center [599, 200] width 144 height 321
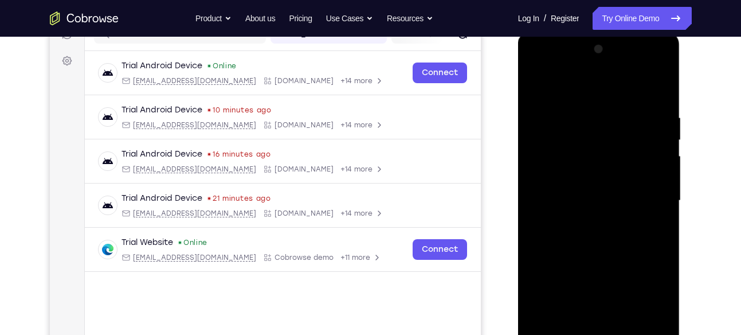
click at [652, 203] on div at bounding box center [599, 200] width 144 height 321
click at [651, 203] on div at bounding box center [599, 200] width 144 height 321
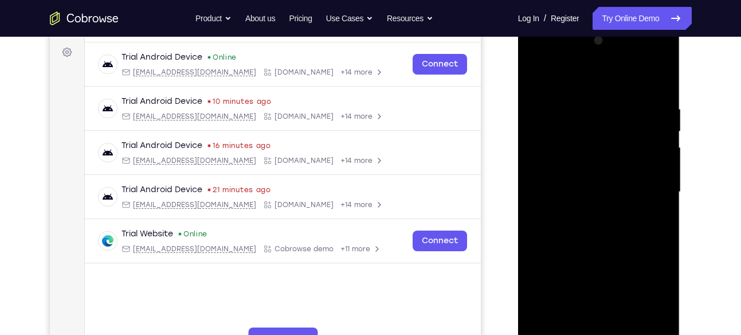
scroll to position [167, 0]
click at [651, 203] on div at bounding box center [599, 191] width 144 height 321
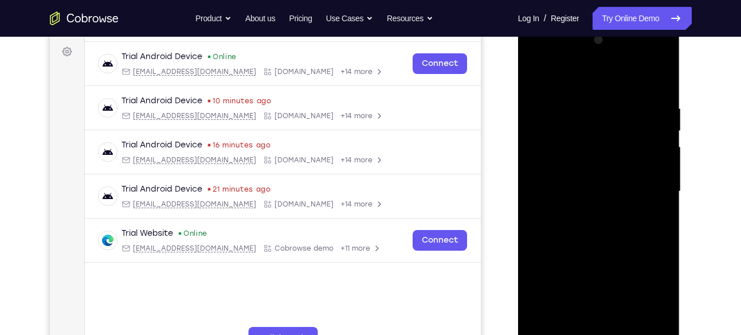
click at [651, 203] on div at bounding box center [599, 191] width 144 height 321
click at [651, 199] on div at bounding box center [599, 191] width 144 height 321
click at [657, 84] on div at bounding box center [599, 191] width 144 height 321
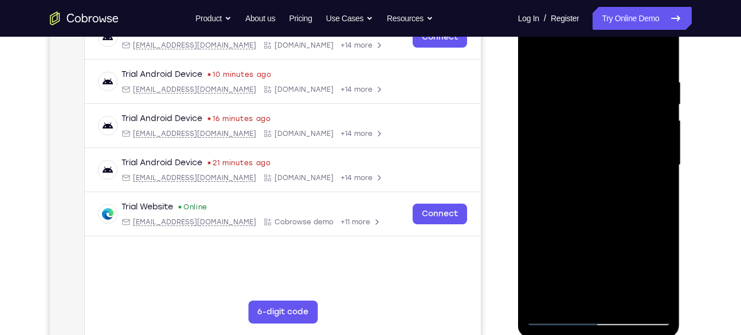
scroll to position [233, 0]
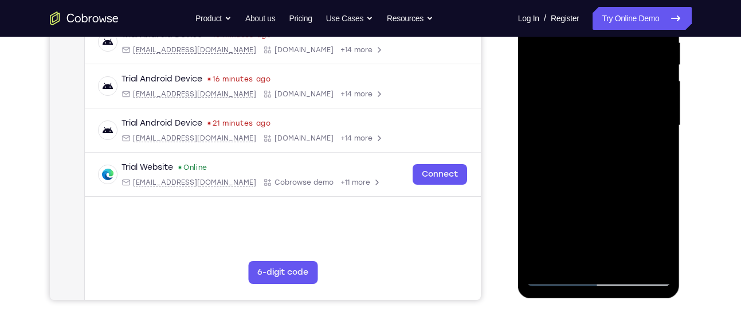
click at [658, 253] on div at bounding box center [599, 125] width 144 height 321
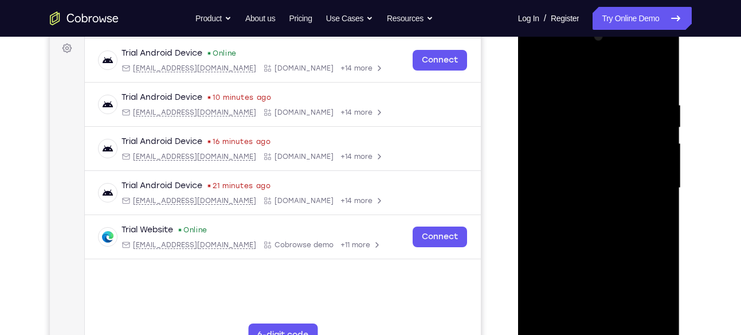
scroll to position [170, 0]
click at [631, 113] on div at bounding box center [599, 188] width 144 height 321
click at [555, 184] on div at bounding box center [599, 188] width 144 height 321
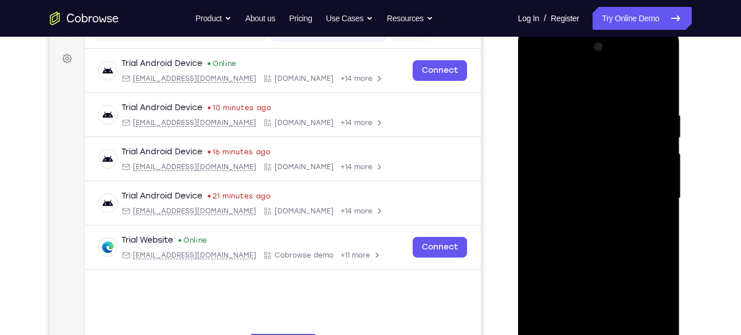
scroll to position [159, 0]
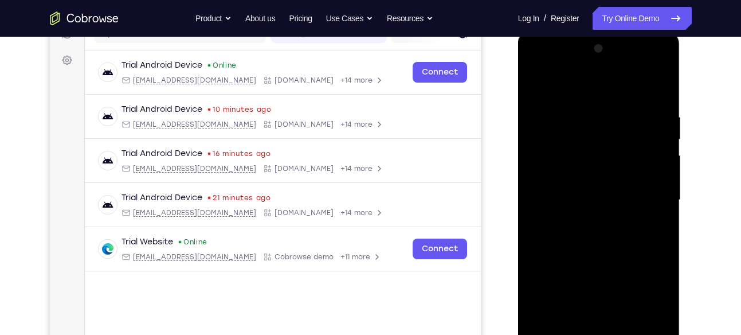
click at [545, 186] on div at bounding box center [599, 200] width 144 height 321
click at [626, 167] on div at bounding box center [599, 200] width 144 height 321
click at [552, 166] on div at bounding box center [599, 200] width 144 height 321
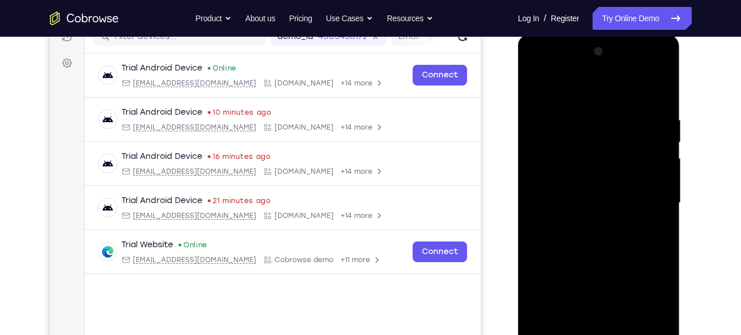
scroll to position [155, 0]
click at [544, 164] on div at bounding box center [599, 203] width 144 height 321
click at [555, 174] on div at bounding box center [599, 203] width 144 height 321
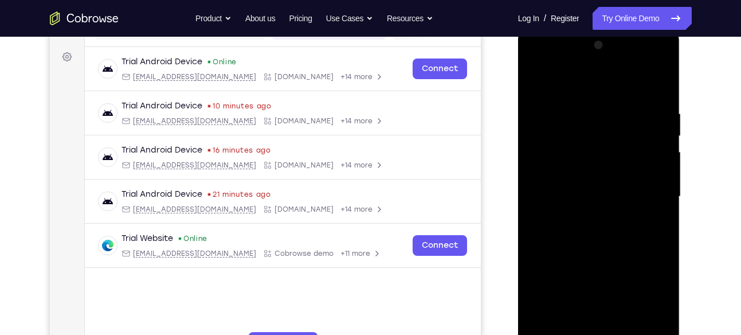
scroll to position [159, 0]
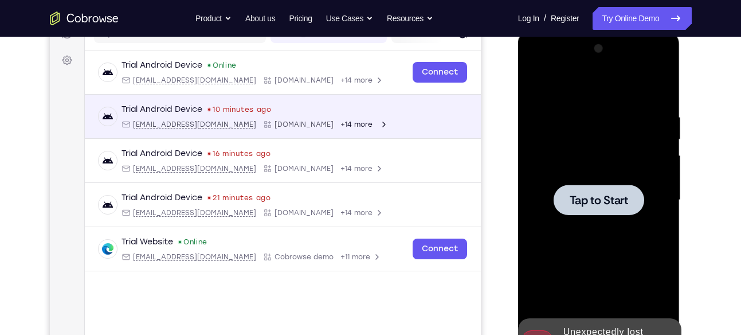
drag, startPoint x: 541, startPoint y: 119, endPoint x: 343, endPoint y: 123, distance: 198.3
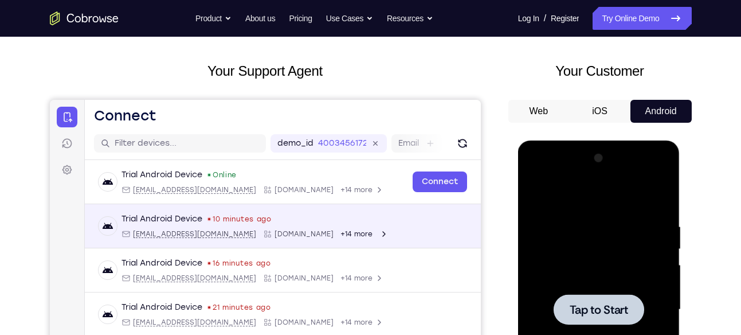
scroll to position [0, 0]
